Goal: Information Seeking & Learning: Learn about a topic

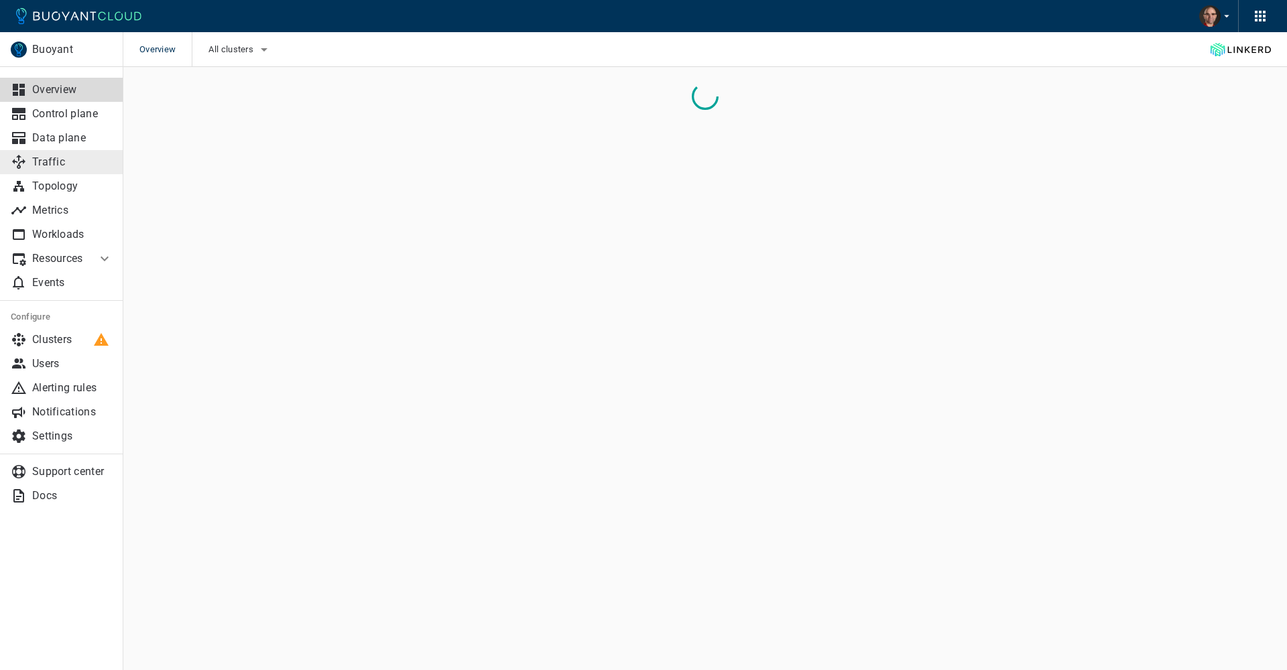
click at [59, 157] on p "Traffic" at bounding box center [72, 161] width 80 height 13
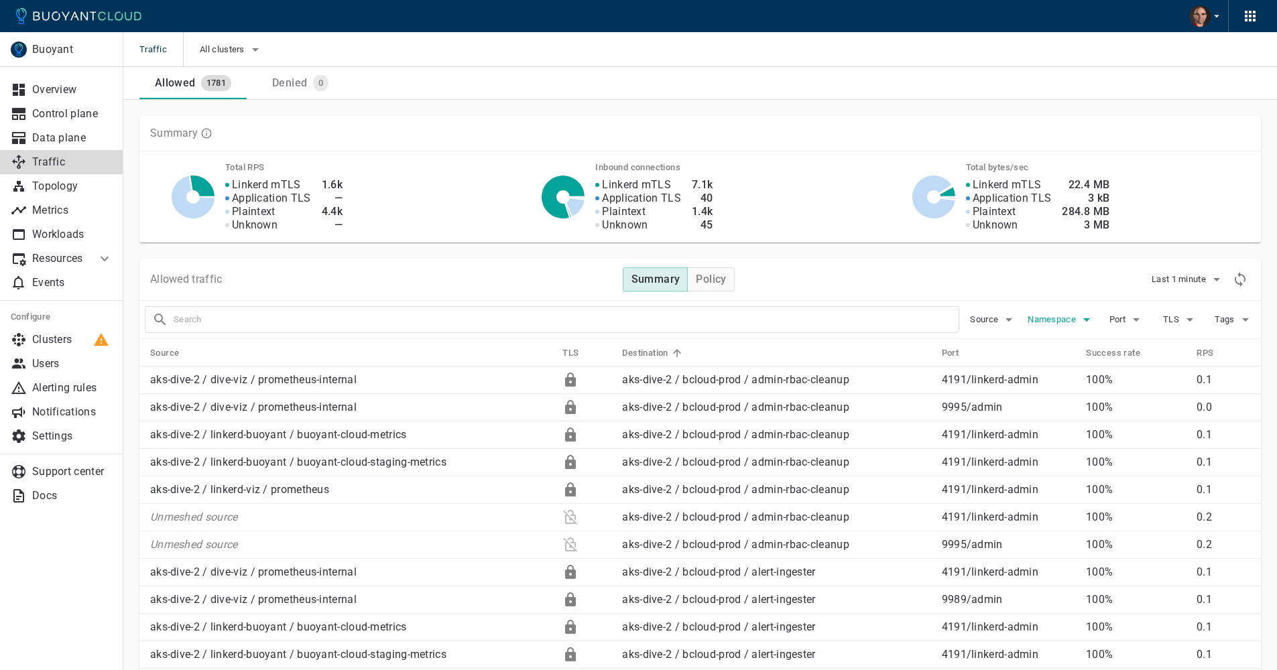
click at [1048, 321] on span "Namespace" at bounding box center [1052, 319] width 51 height 11
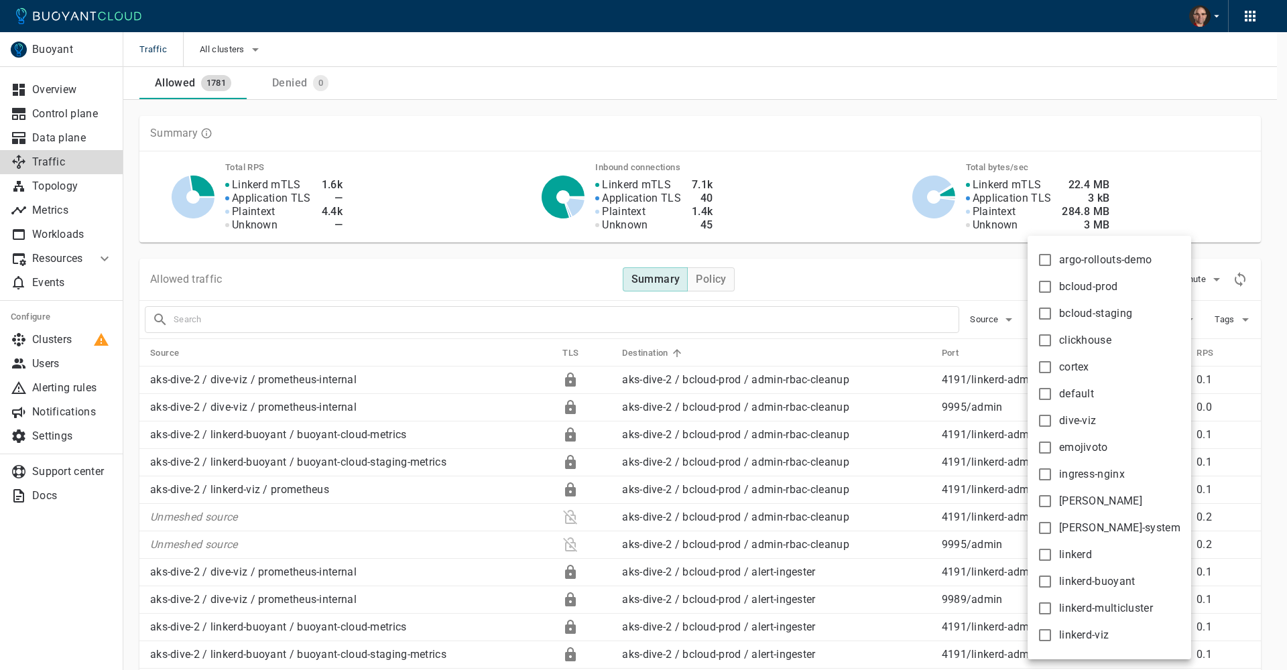
click at [1044, 421] on input "dive-viz" at bounding box center [1045, 421] width 16 height 16
checkbox input "true"
type input "namespace:dive-viz"
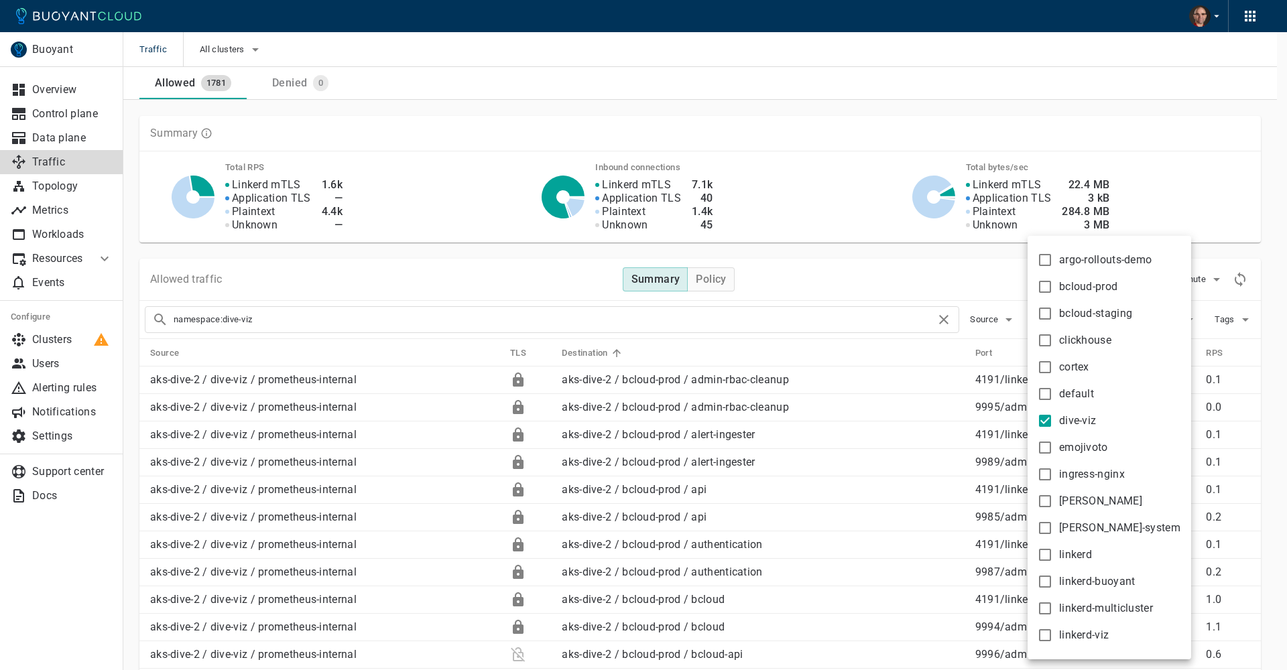
click at [935, 261] on div at bounding box center [643, 335] width 1287 height 670
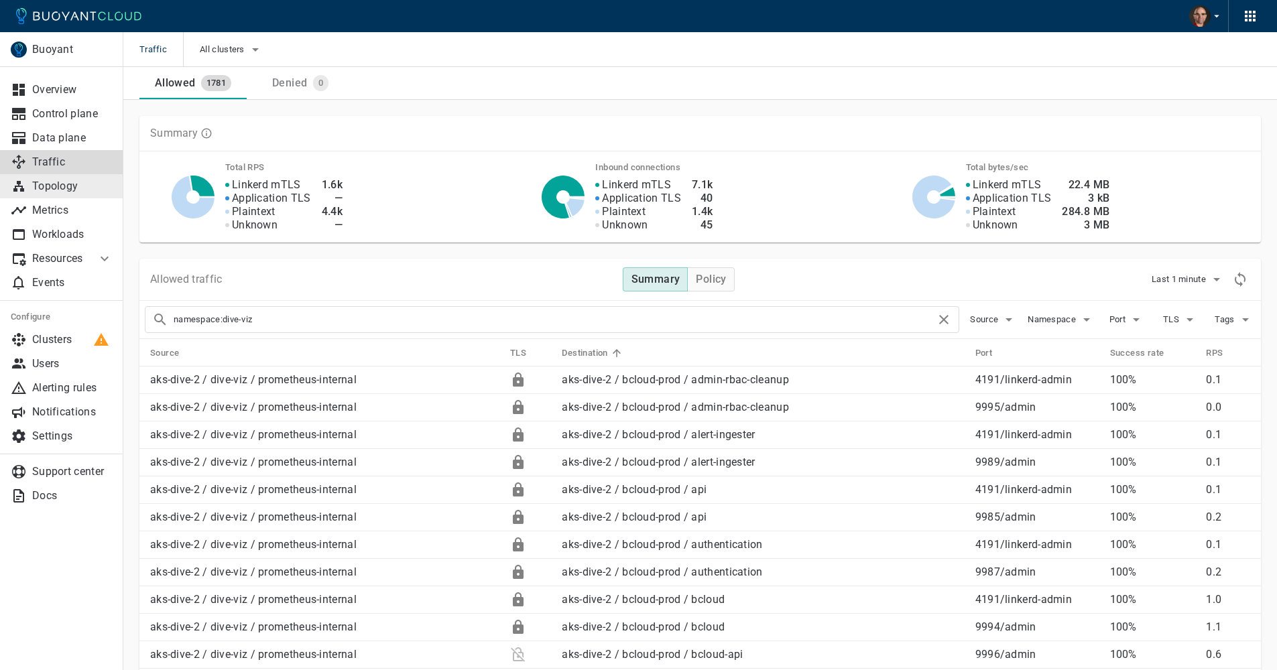
click at [54, 192] on p "Topology" at bounding box center [72, 186] width 80 height 13
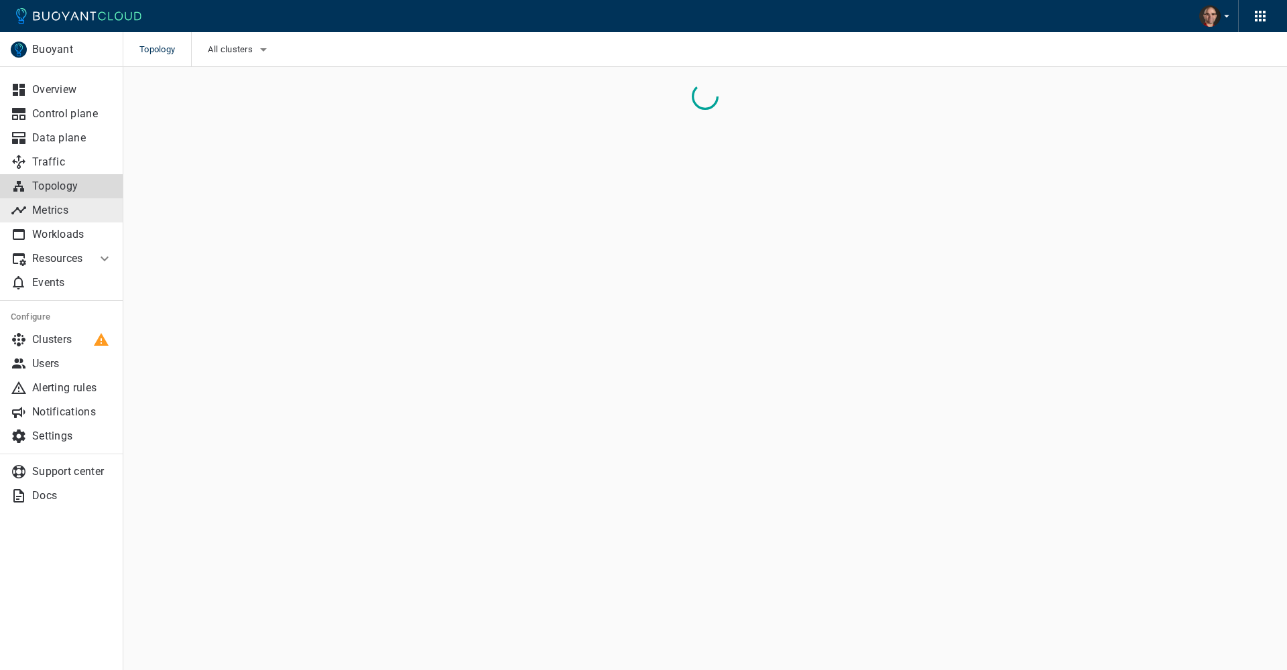
click at [54, 208] on p "Metrics" at bounding box center [72, 210] width 80 height 13
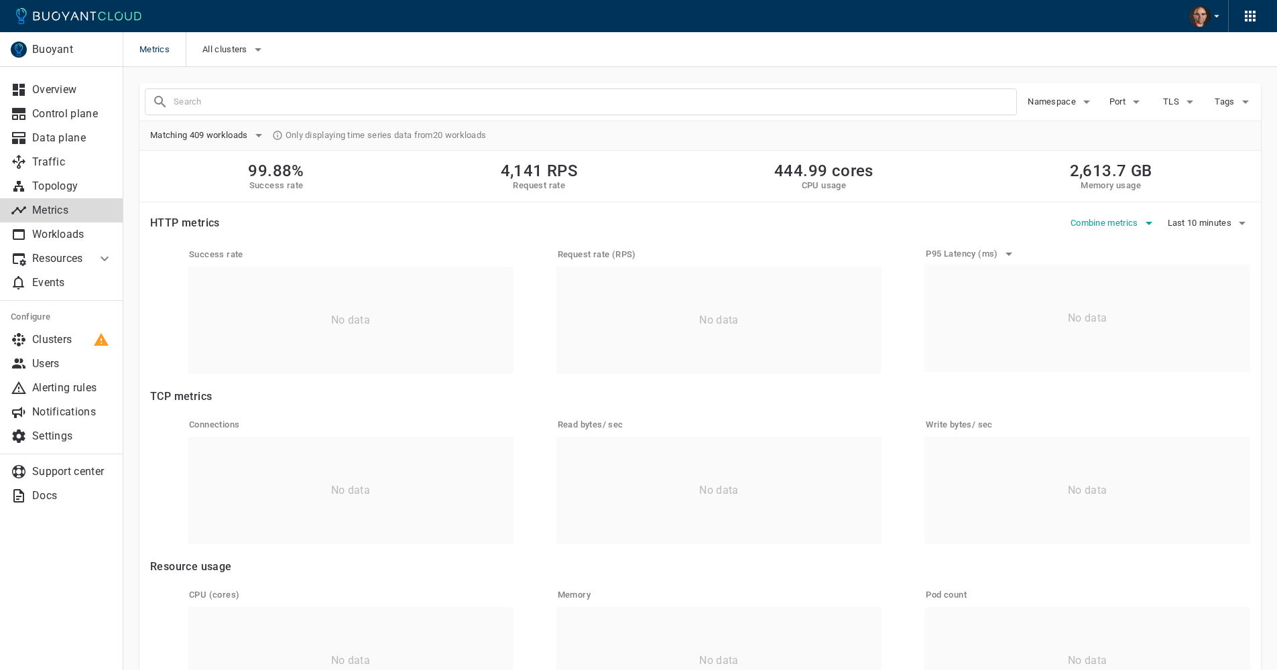
click at [1109, 222] on span "Combine metrics" at bounding box center [1105, 223] width 70 height 11
click at [1089, 277] on input "checkbox" at bounding box center [1085, 273] width 16 height 16
checkbox input "true"
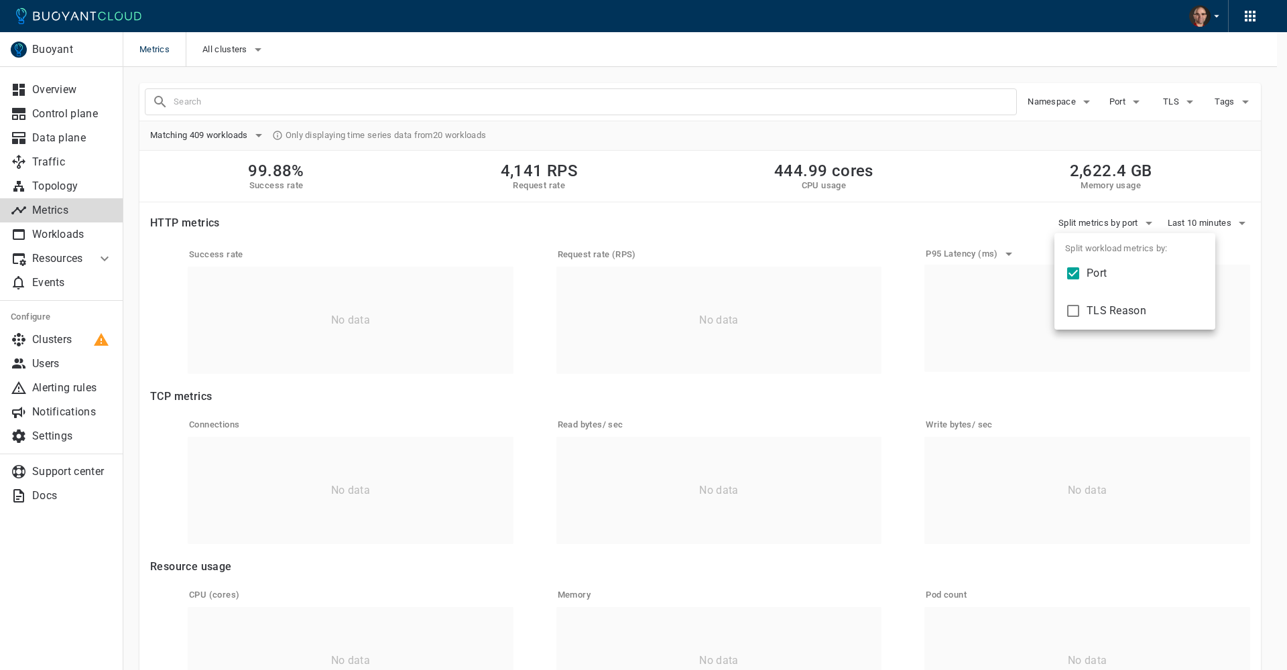
click at [1208, 224] on div at bounding box center [643, 335] width 1287 height 670
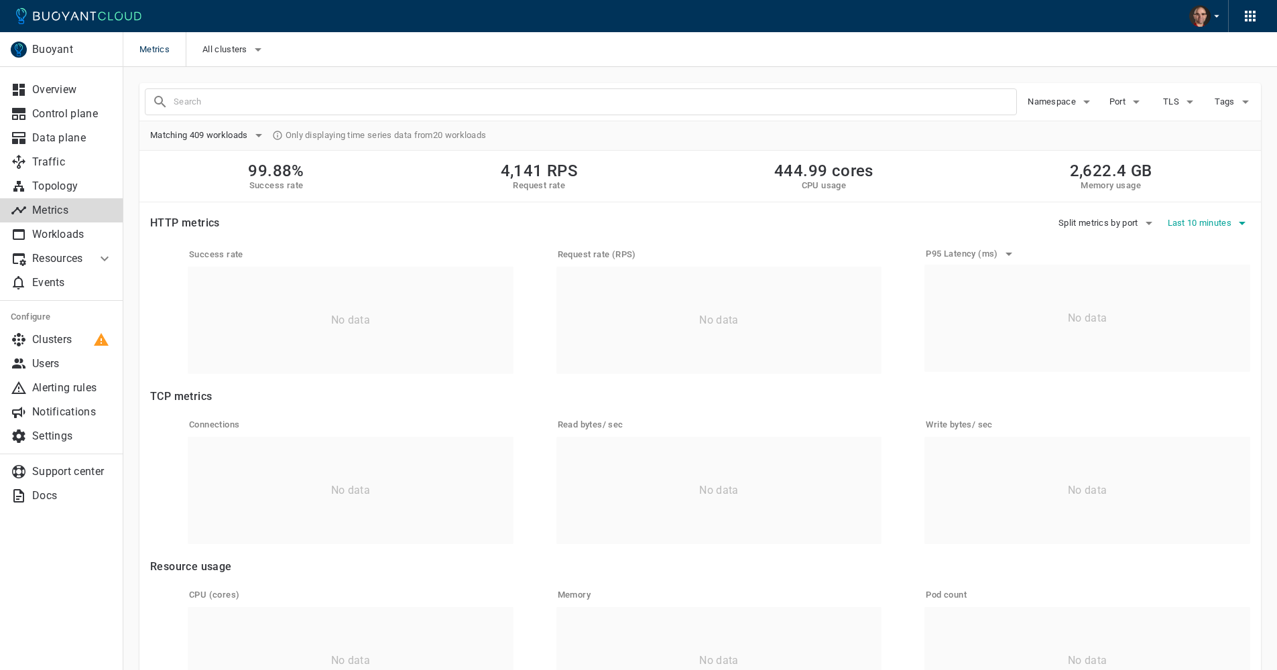
click at [1202, 224] on span "Last 10 minutes" at bounding box center [1200, 223] width 67 height 11
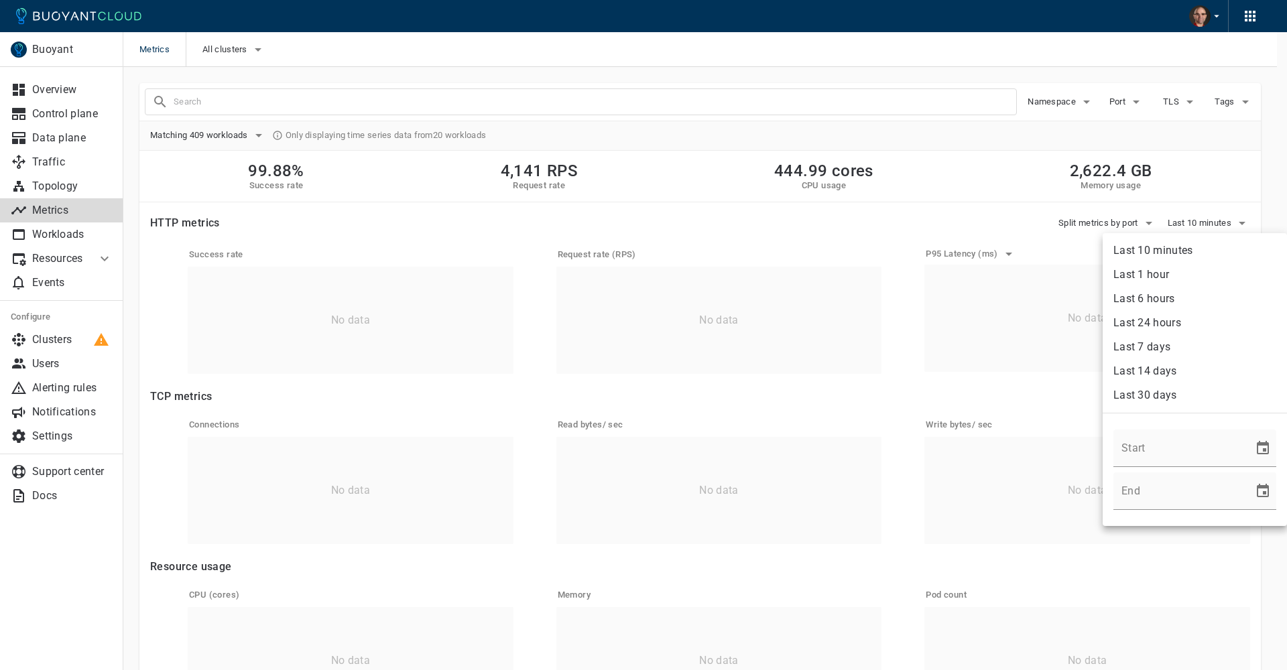
click at [1172, 345] on li "Last 7 days" at bounding box center [1194, 347] width 184 height 24
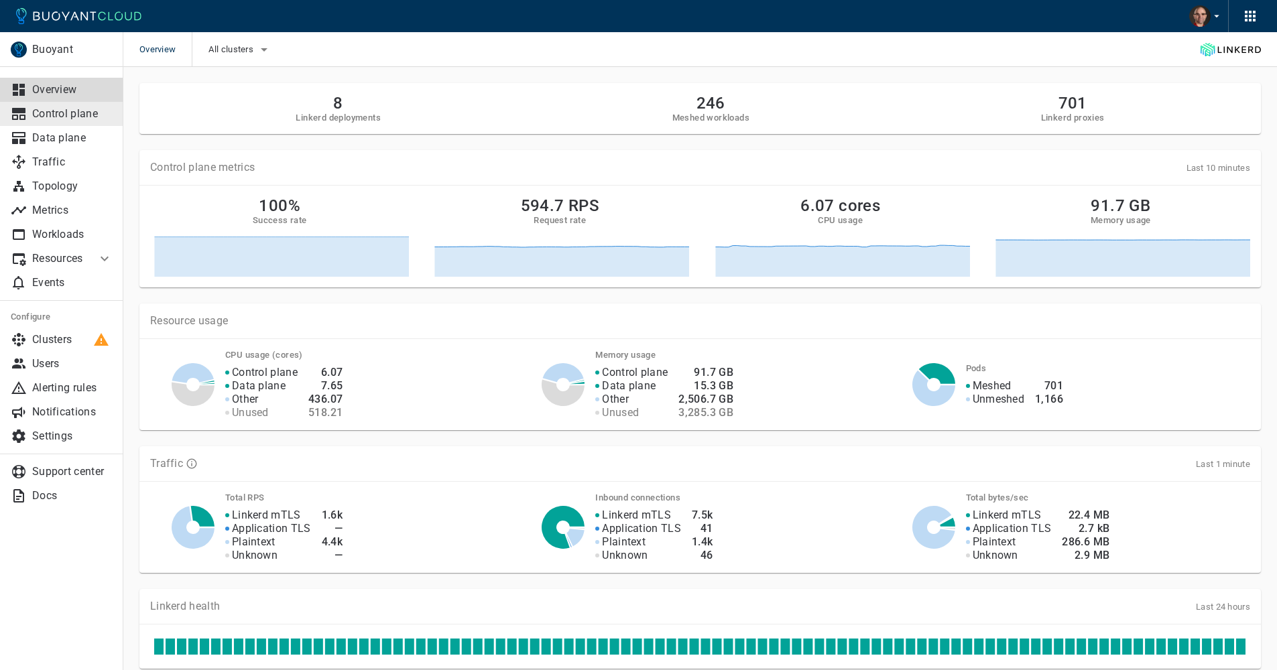
click at [74, 122] on link "Control plane" at bounding box center [61, 114] width 123 height 24
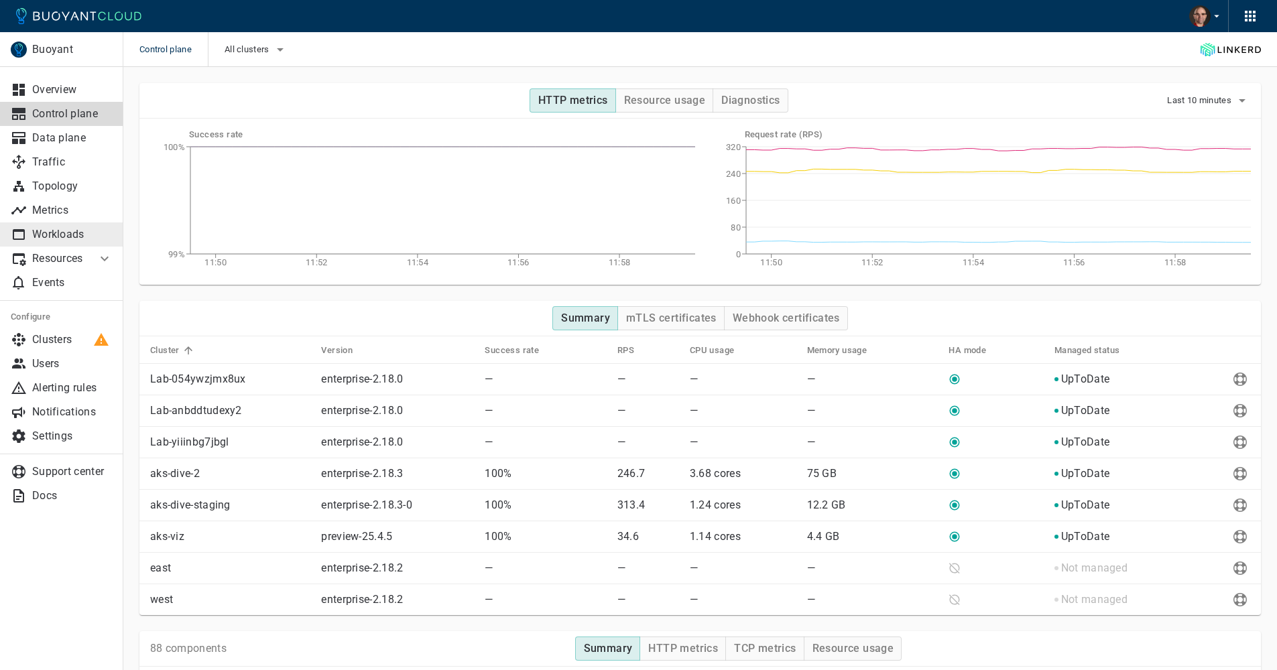
click at [70, 237] on p "Workloads" at bounding box center [72, 234] width 80 height 13
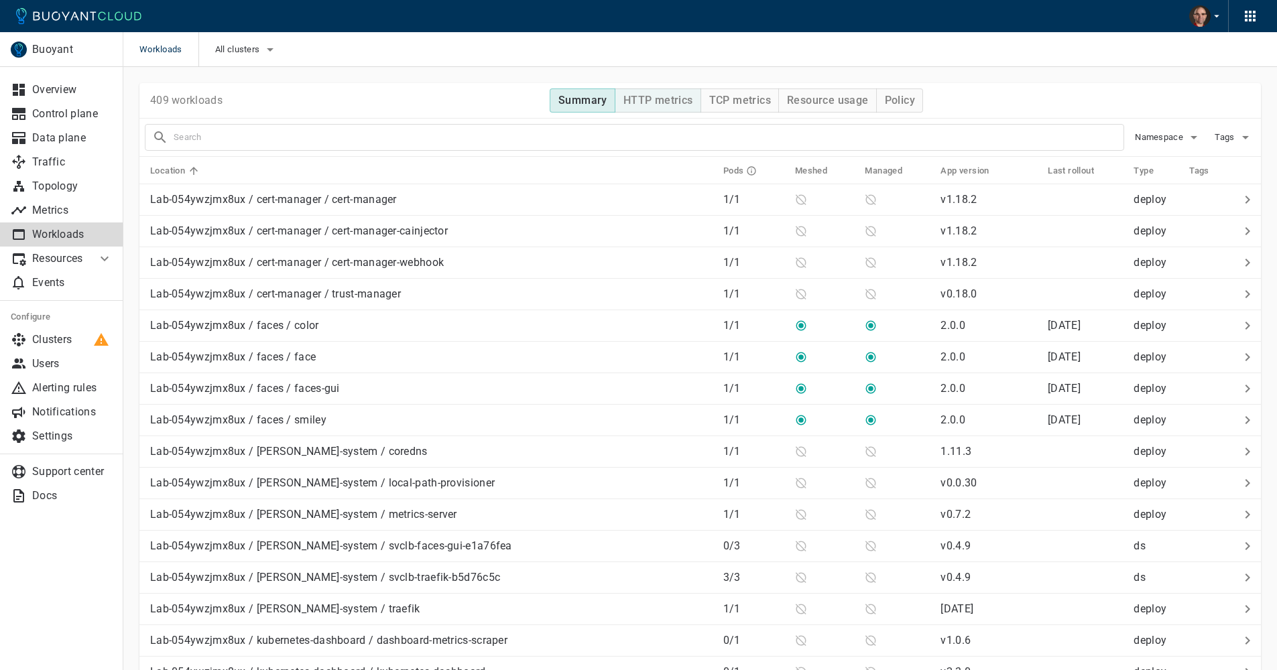
click at [651, 104] on h4 "HTTP metrics" at bounding box center [658, 100] width 70 height 13
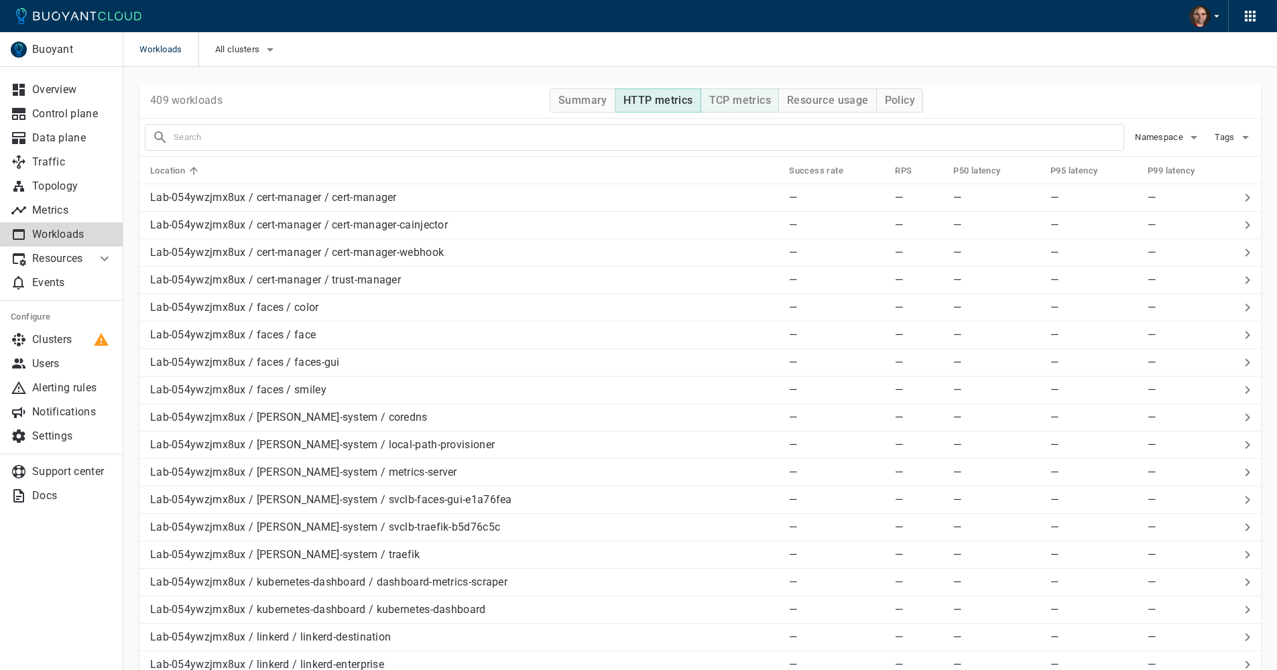
click at [737, 101] on h4 "TCP metrics" at bounding box center [740, 100] width 62 height 13
click at [805, 104] on h4 "Resource usage" at bounding box center [828, 100] width 82 height 13
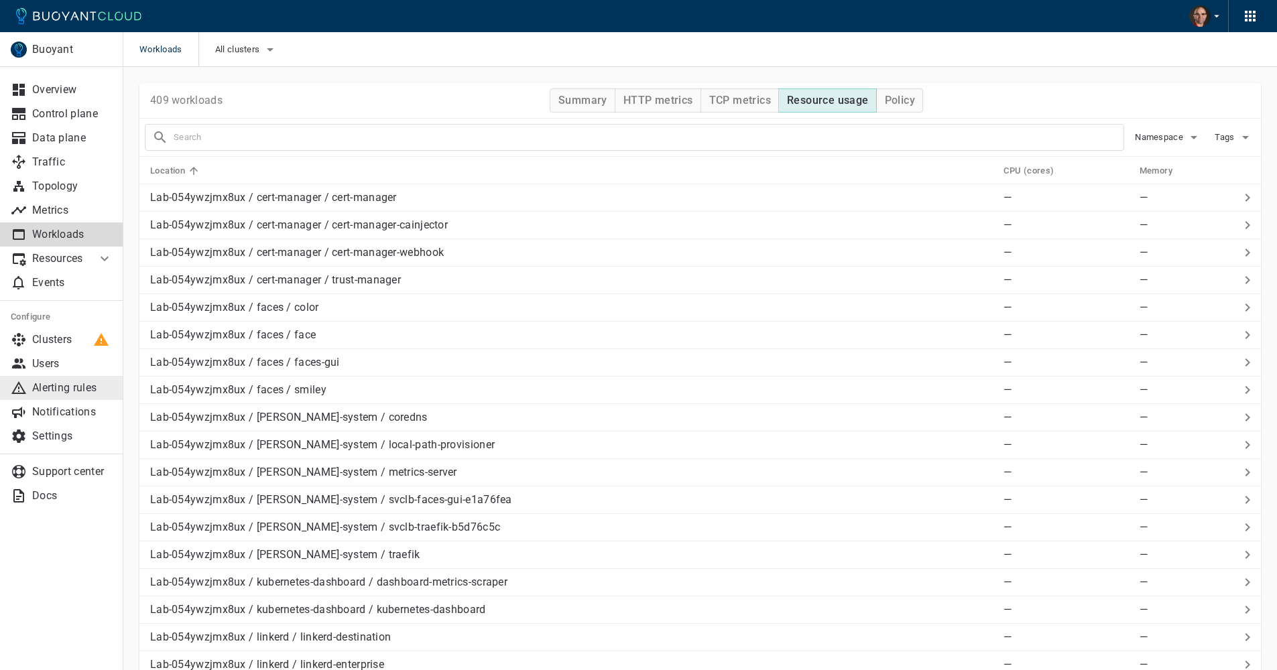
click at [63, 385] on p "Alerting rules" at bounding box center [72, 387] width 80 height 13
